Goal: Task Accomplishment & Management: Manage account settings

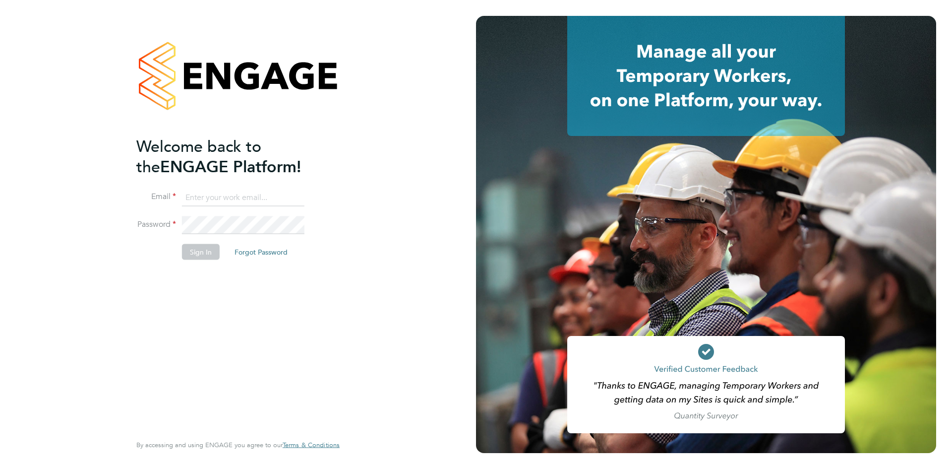
type input "[PERSON_NAME][EMAIL_ADDRESS][PERSON_NAME][DOMAIN_NAME]"
click at [196, 257] on button "Sign In" at bounding box center [201, 252] width 38 height 16
